Goal: Information Seeking & Learning: Learn about a topic

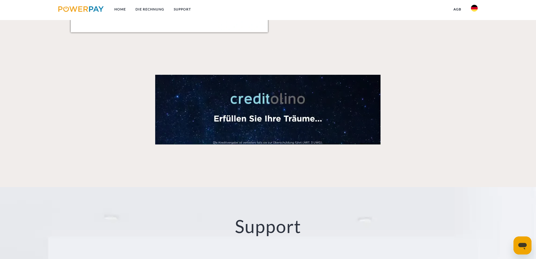
scroll to position [1044, 0]
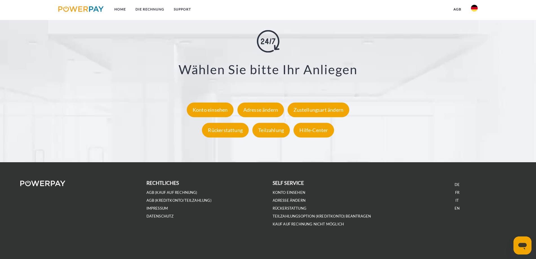
drag, startPoint x: 484, startPoint y: 202, endPoint x: 417, endPoint y: 238, distance: 76.6
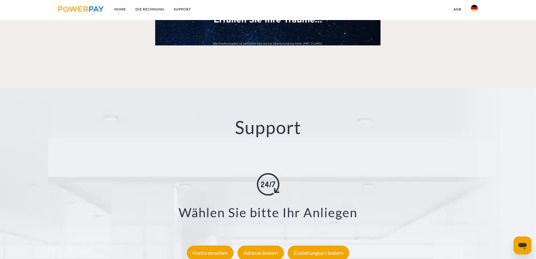
scroll to position [0, 0]
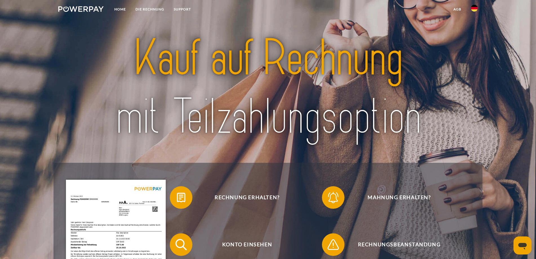
drag, startPoint x: 473, startPoint y: 120, endPoint x: 427, endPoint y: -3, distance: 131.7
click at [178, 10] on link "SUPPORT" at bounding box center [182, 9] width 27 height 10
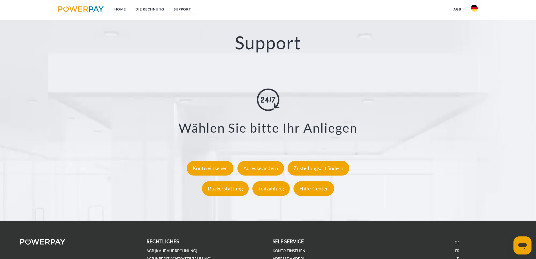
scroll to position [989, 0]
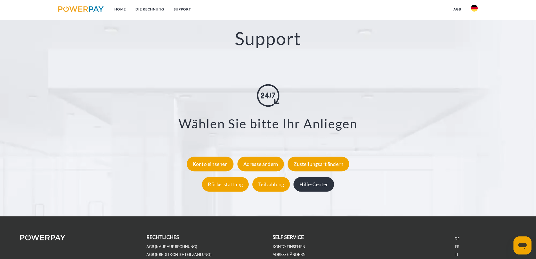
click at [320, 184] on div "Hilfe-Center" at bounding box center [314, 184] width 40 height 15
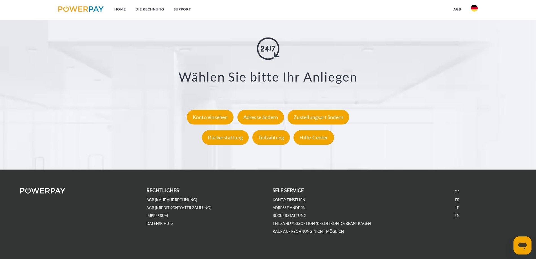
scroll to position [1044, 0]
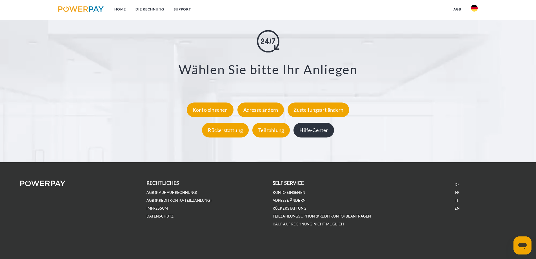
click at [316, 132] on div "Hilfe-Center" at bounding box center [314, 130] width 40 height 15
click at [158, 206] on link "IMPRESSUM" at bounding box center [158, 208] width 22 height 5
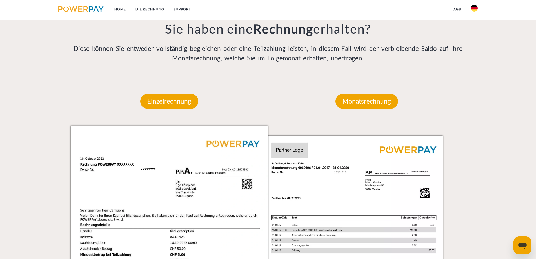
scroll to position [0, 0]
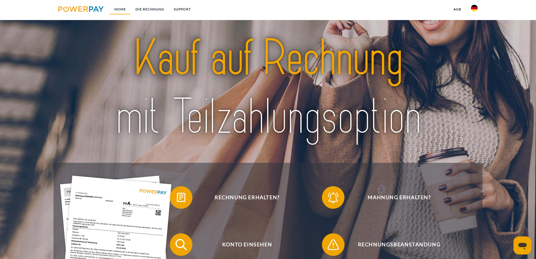
drag, startPoint x: 132, startPoint y: 91, endPoint x: 127, endPoint y: 5, distance: 85.8
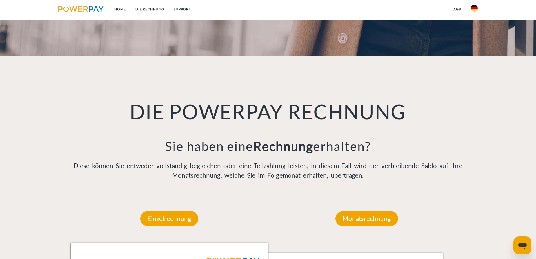
scroll to position [310, 0]
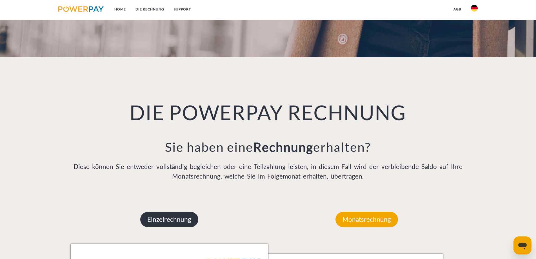
click at [183, 217] on p "Einzelrechnung" at bounding box center [169, 219] width 58 height 15
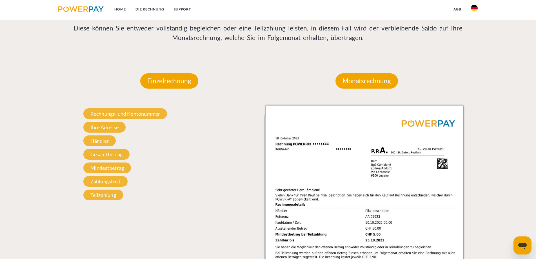
scroll to position [451, 0]
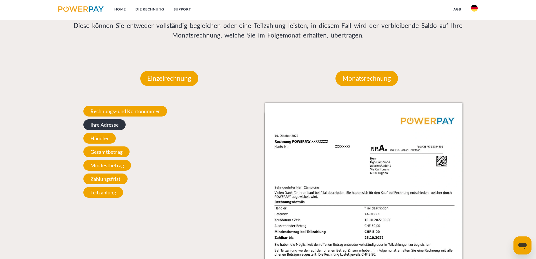
click at [107, 128] on span "Ihre Adresse" at bounding box center [104, 124] width 42 height 11
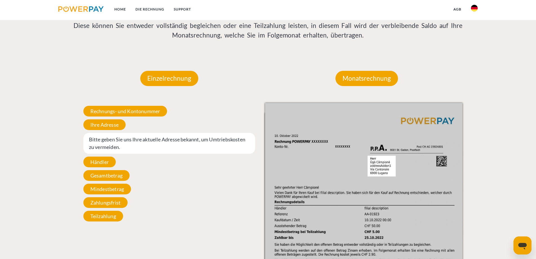
drag, startPoint x: 104, startPoint y: 160, endPoint x: 106, endPoint y: 164, distance: 4.9
click at [104, 160] on span "Händler" at bounding box center [99, 161] width 32 height 11
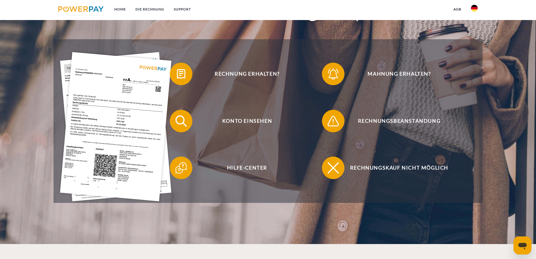
scroll to position [52, 0]
